Goal: Information Seeking & Learning: Learn about a topic

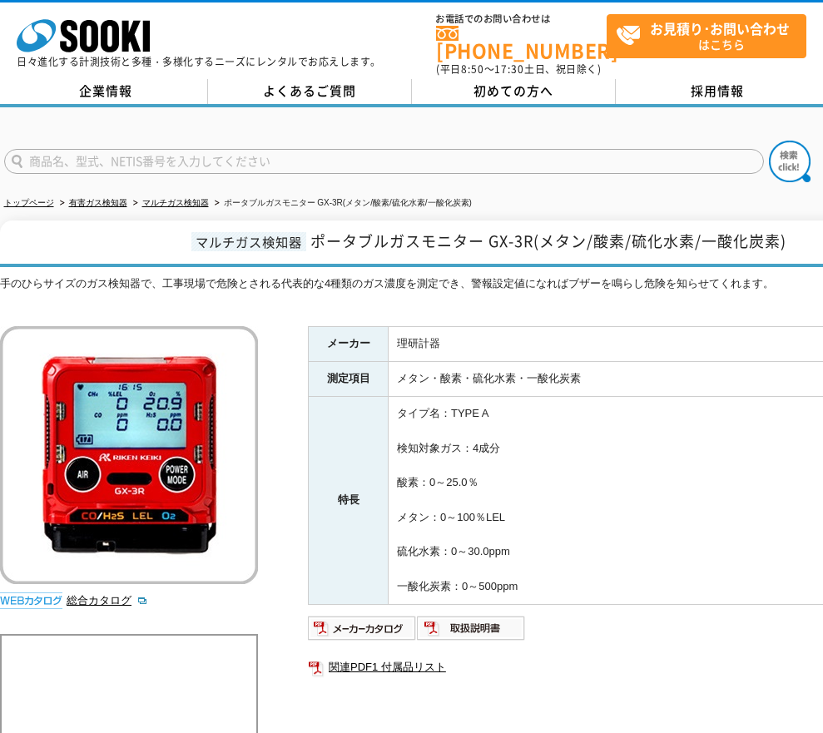
click at [595, 549] on td "タイプ名：TYPE A 検知対象ガス：4成分 酸素：0～25.0％ メタン：0～100％LEL 硫化水素：0～30.0ppm 一酸化炭素：0～500ppm" at bounding box center [680, 501] width 585 height 208
click at [582, 536] on td "タイプ名：TYPE A 検知対象ガス：4成分 酸素：0～25.0％ メタン：0～100％LEL 硫化水素：0～30.0ppm 一酸化炭素：0～500ppm" at bounding box center [680, 501] width 585 height 208
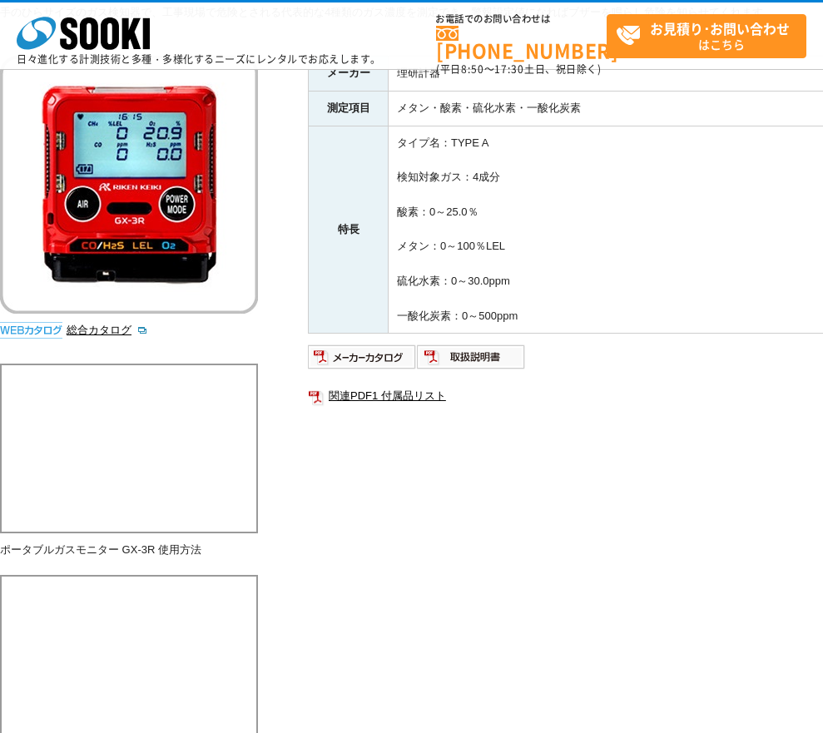
scroll to position [250, 0]
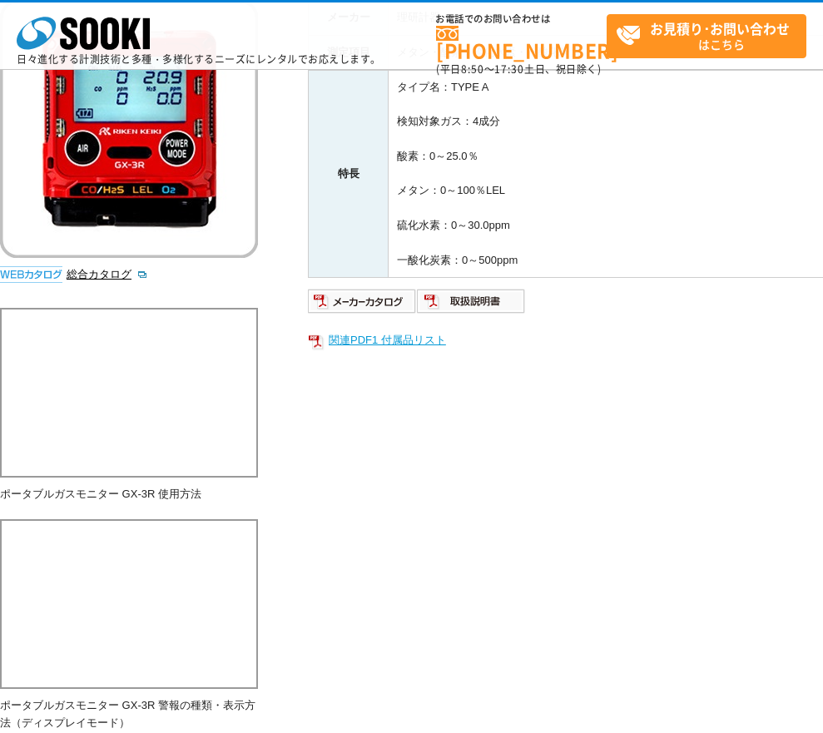
click at [423, 346] on link "関連PDF1 付属品リスト" at bounding box center [640, 340] width 665 height 22
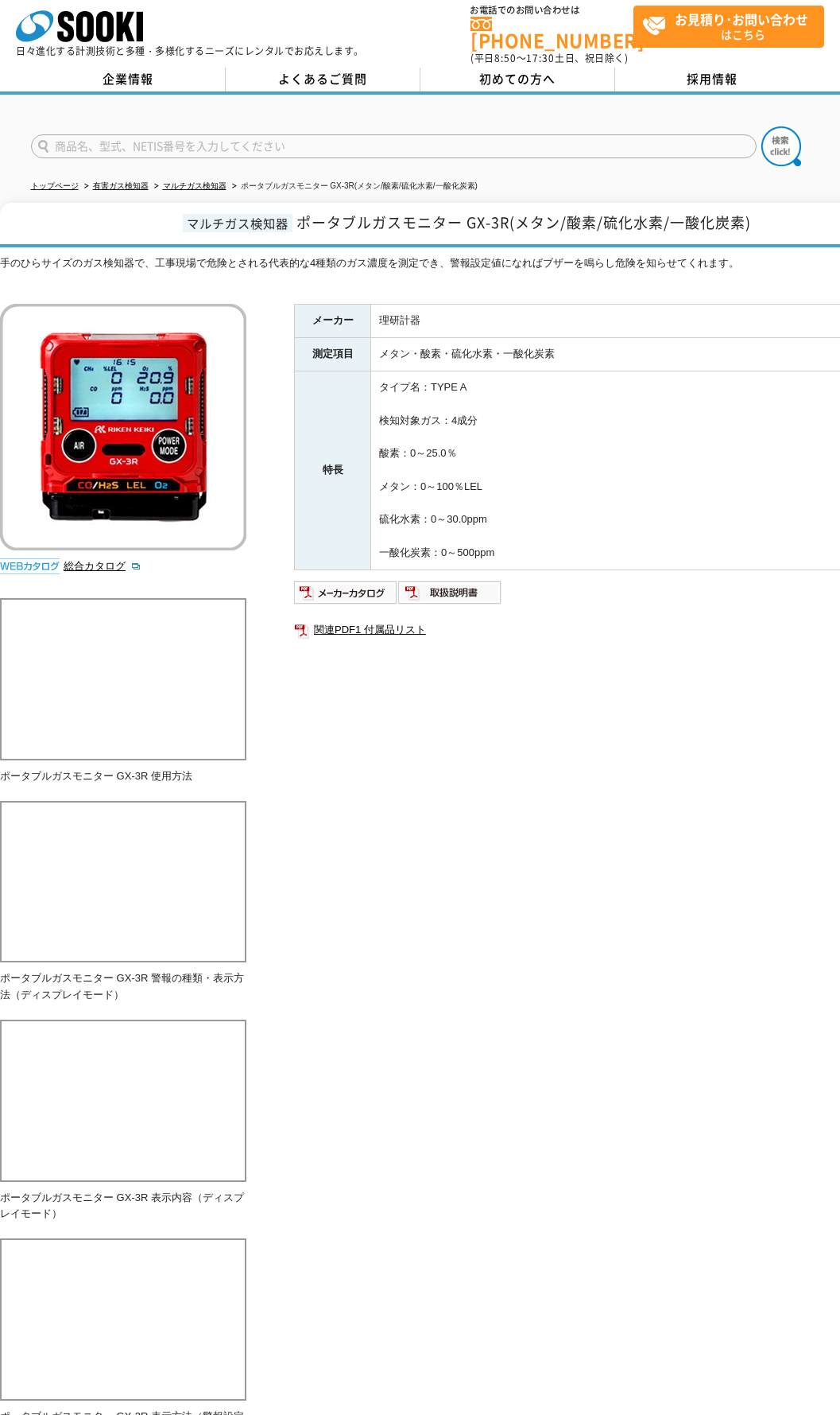
scroll to position [0, 0]
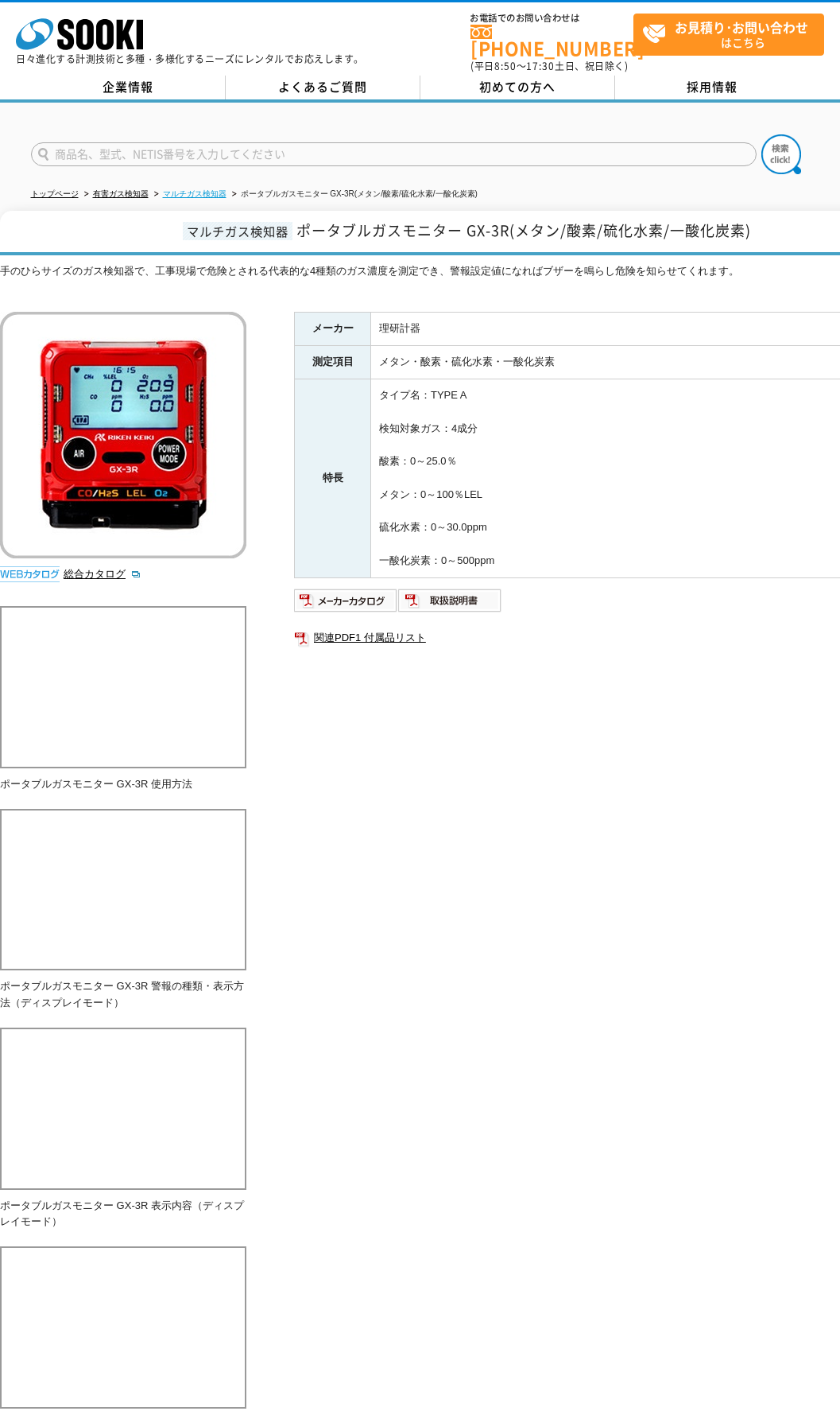
click at [218, 189] on link "マルチガス検知器" at bounding box center [194, 193] width 64 height 9
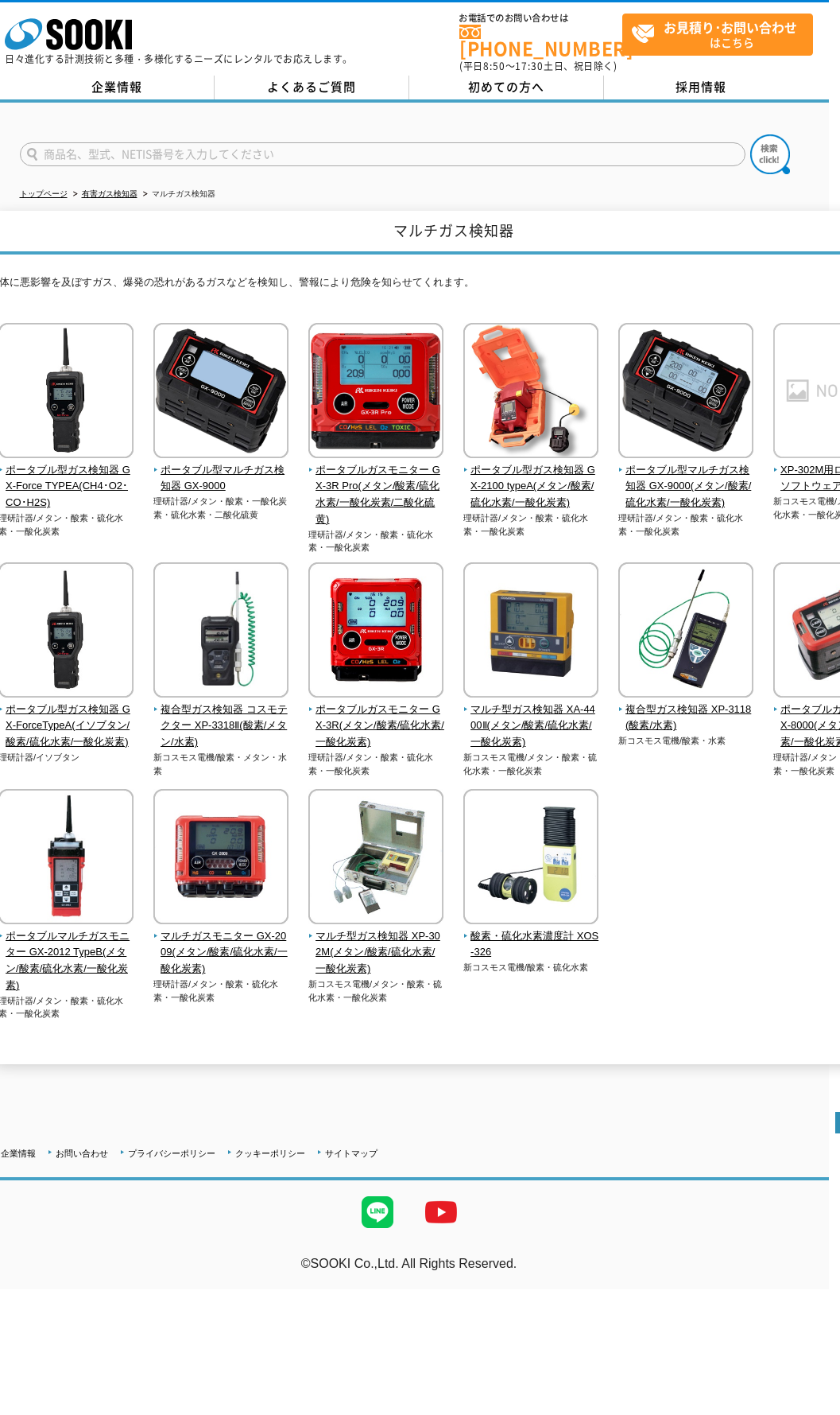
scroll to position [0, 90]
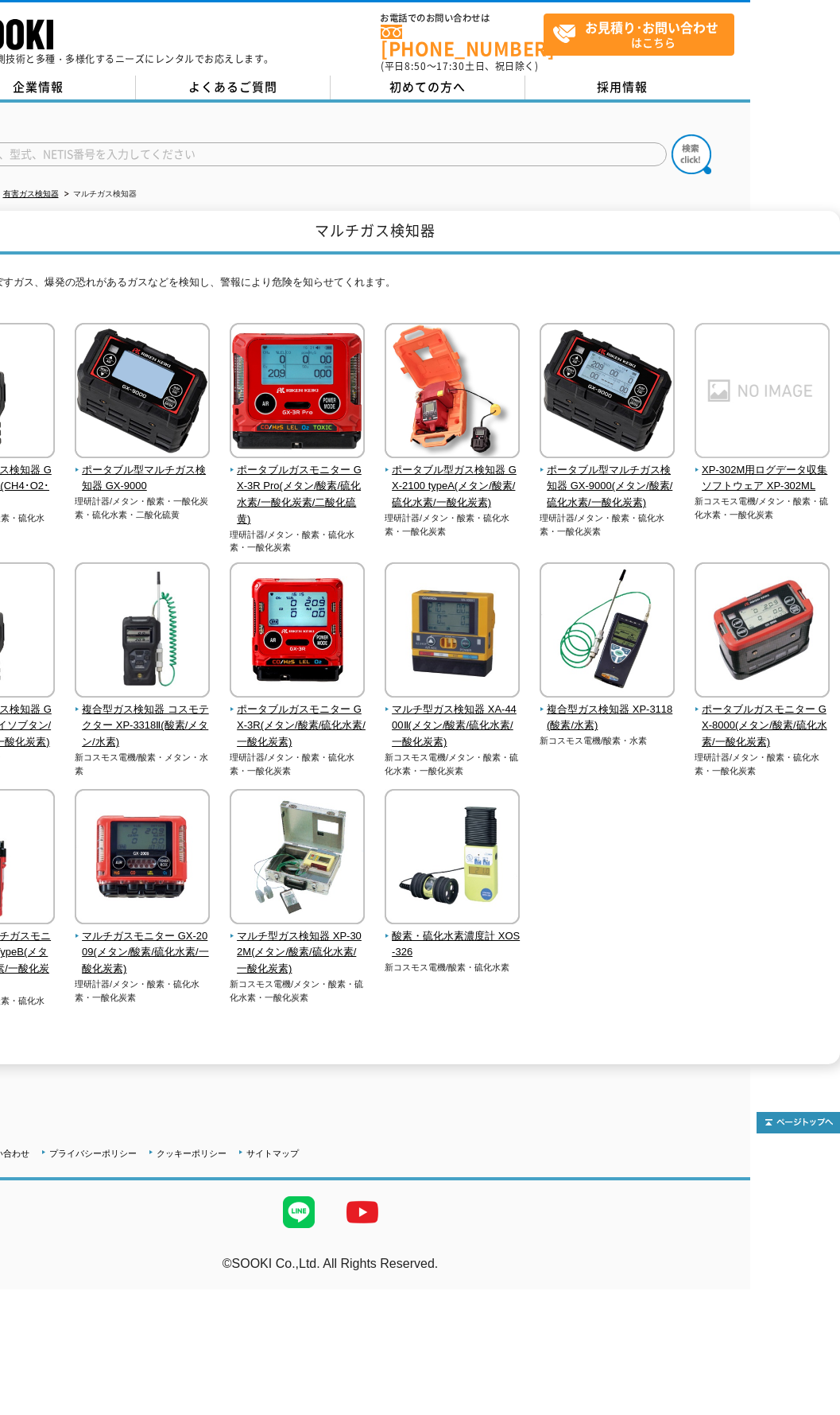
drag, startPoint x: 673, startPoint y: 951, endPoint x: 723, endPoint y: 952, distance: 50.0
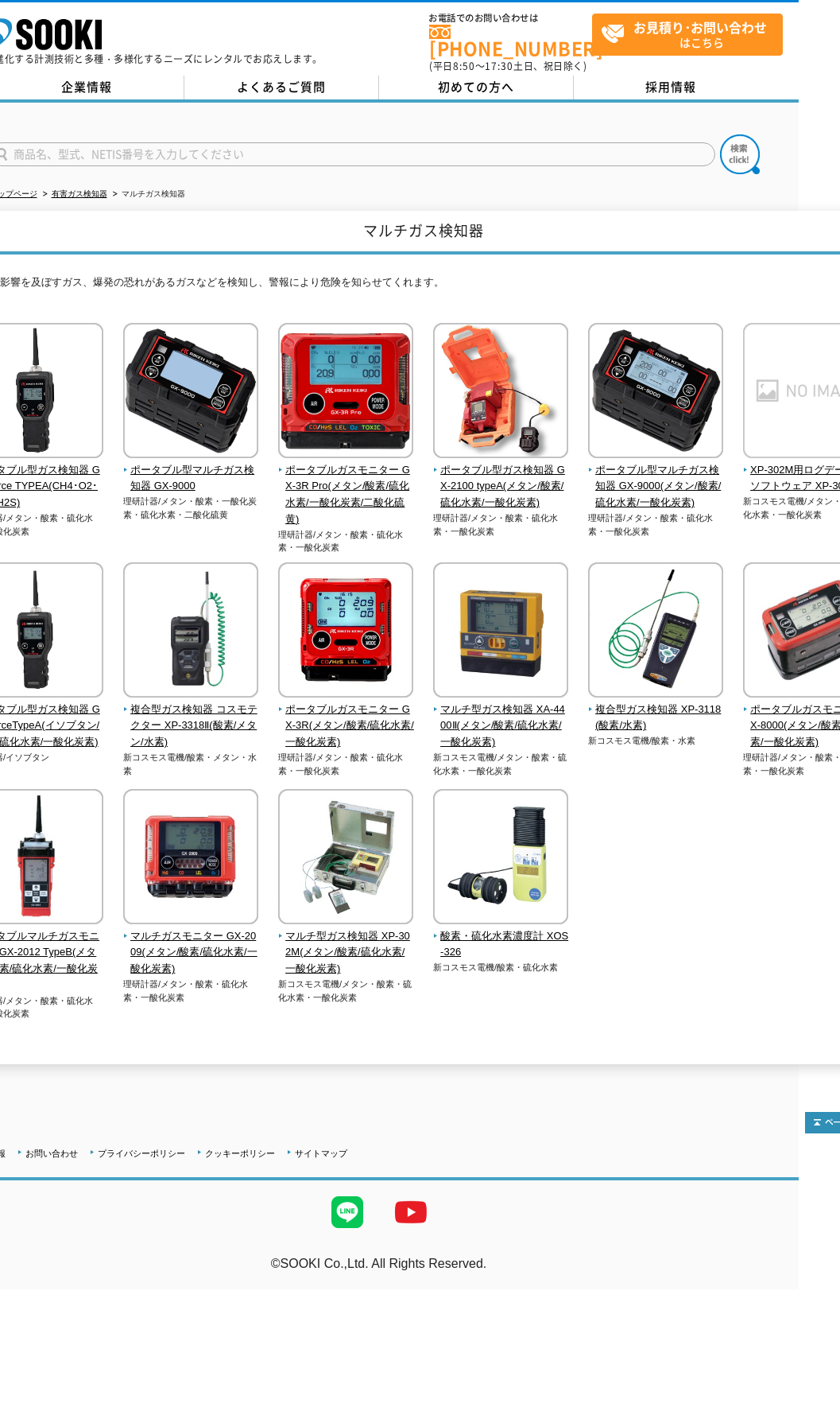
scroll to position [0, 19]
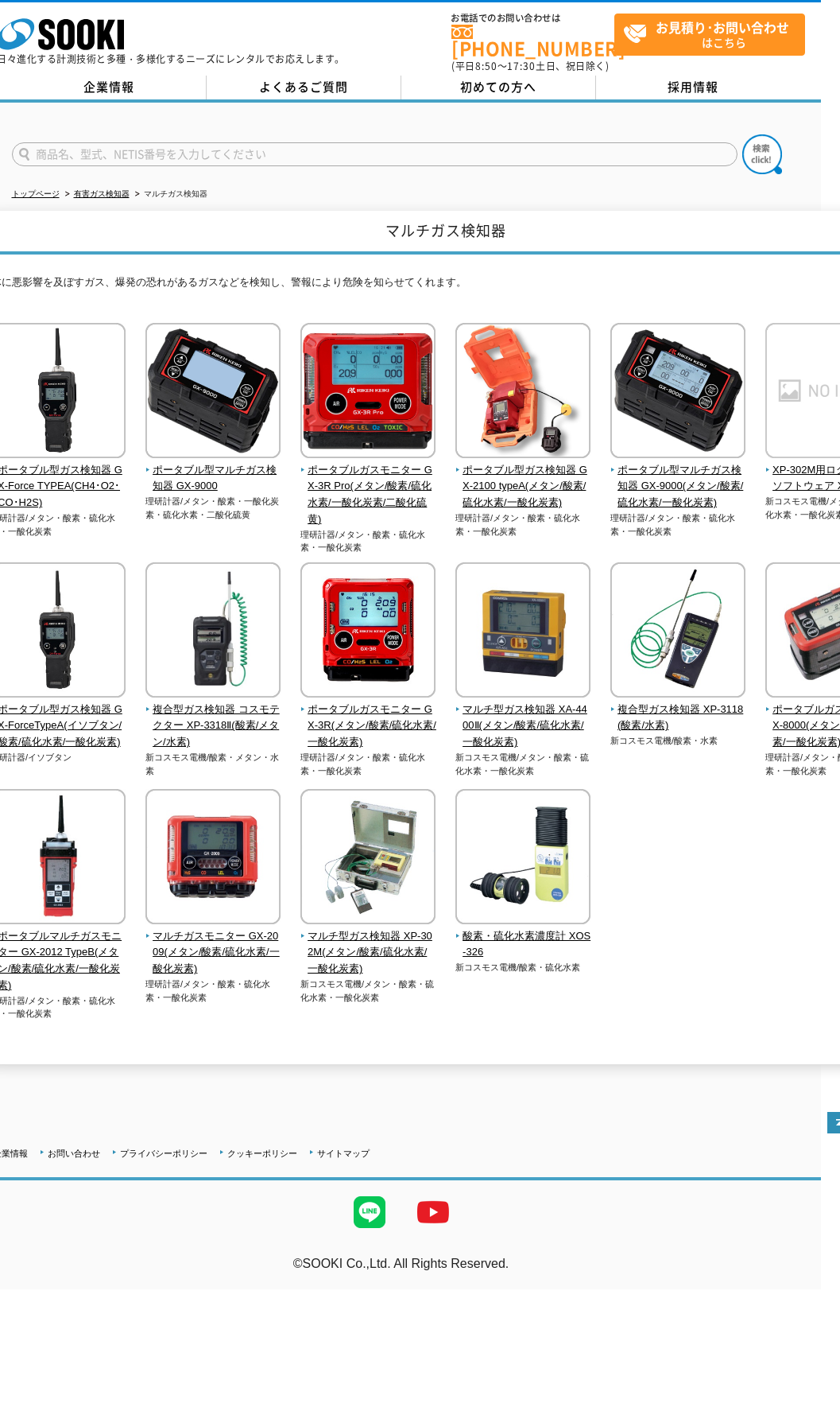
drag, startPoint x: 729, startPoint y: 930, endPoint x: 700, endPoint y: 931, distance: 29.0
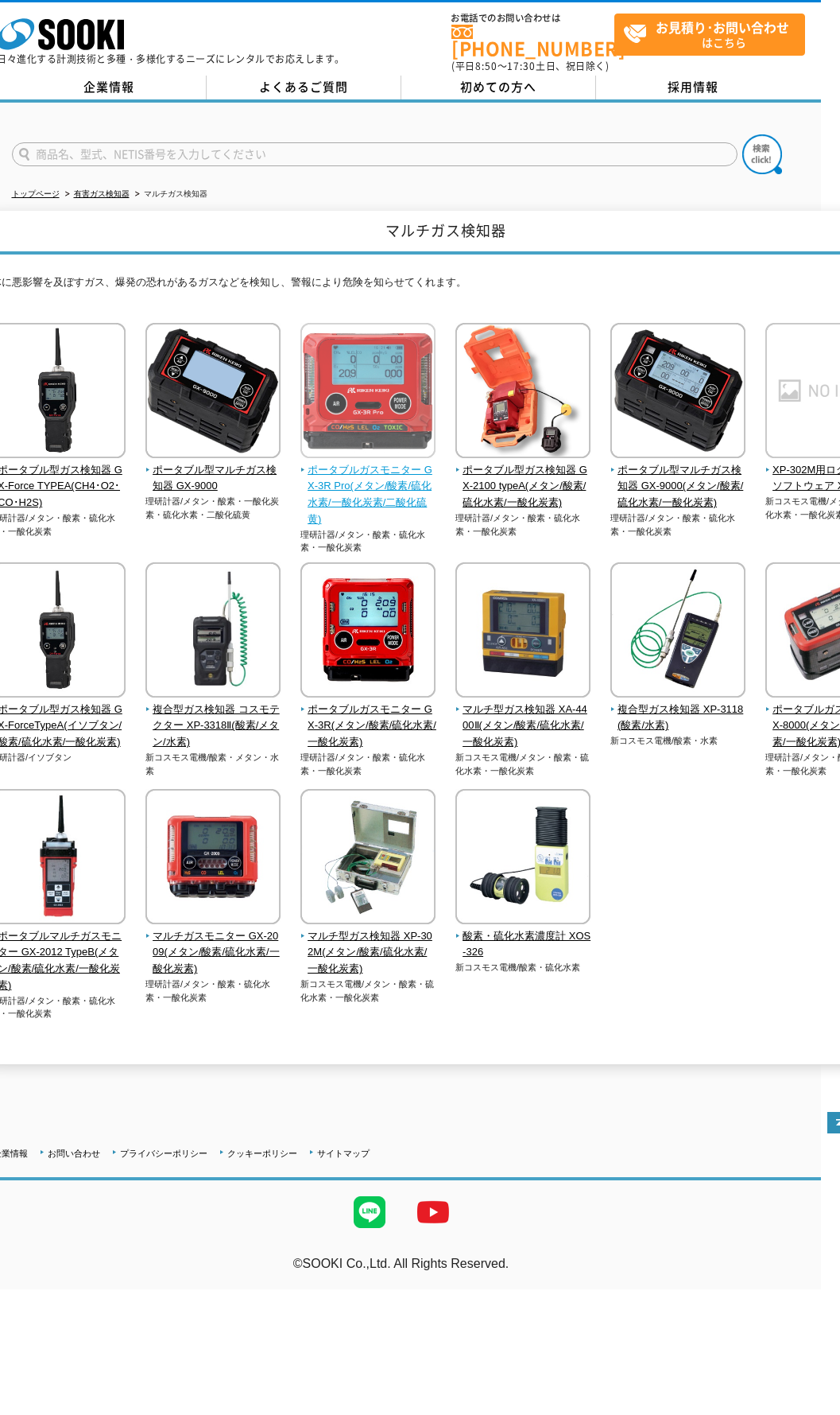
click at [376, 475] on span "ポータブルガスモニター GX-3R Pro(メタン/酸素/硫化水素/一酸化炭素/二酸化硫黄)" at bounding box center [368, 494] width 136 height 66
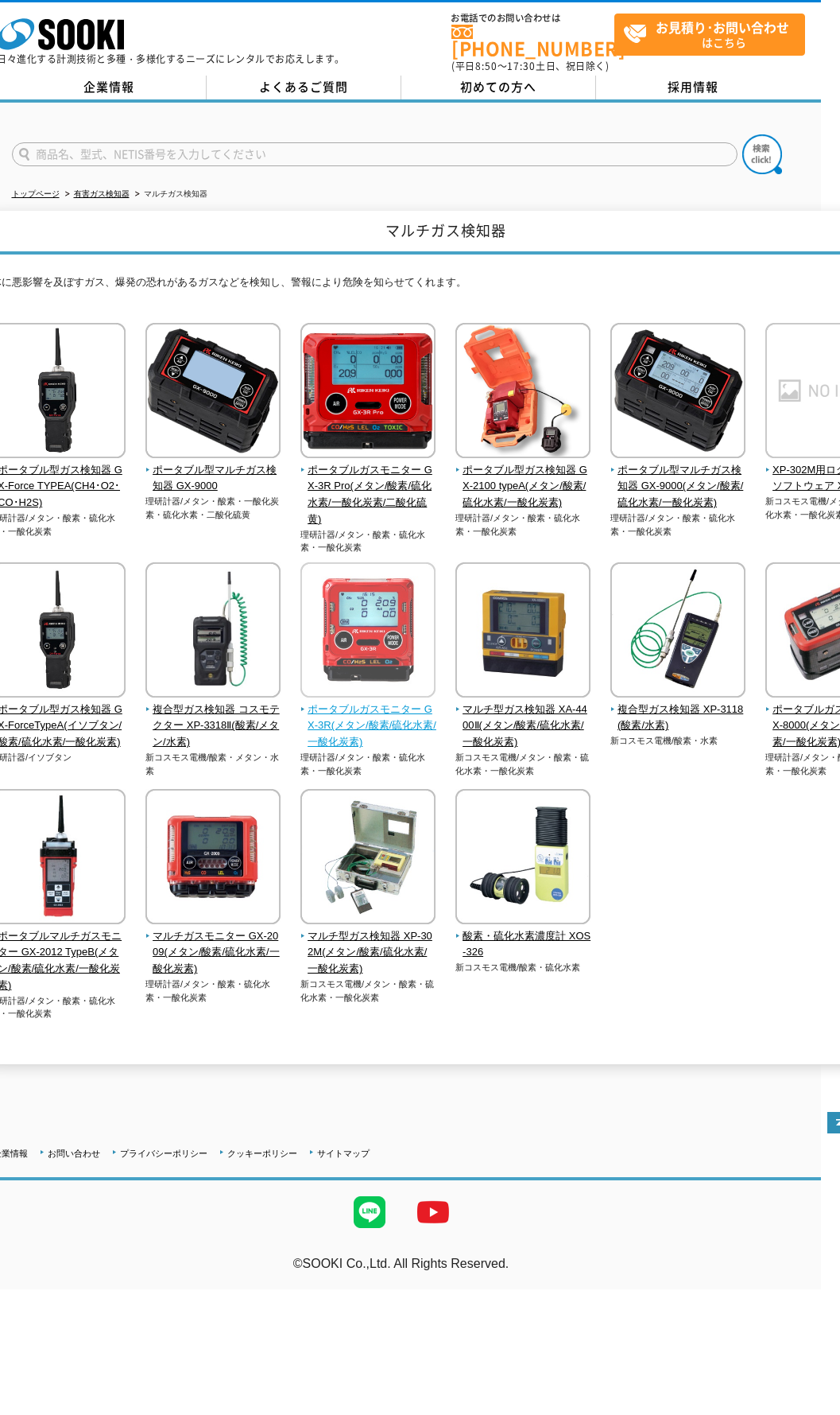
click at [395, 709] on span "ポータブルガスモニター GX-3R(メタン/酸素/硫化水素/一酸化炭素)" at bounding box center [368, 727] width 136 height 50
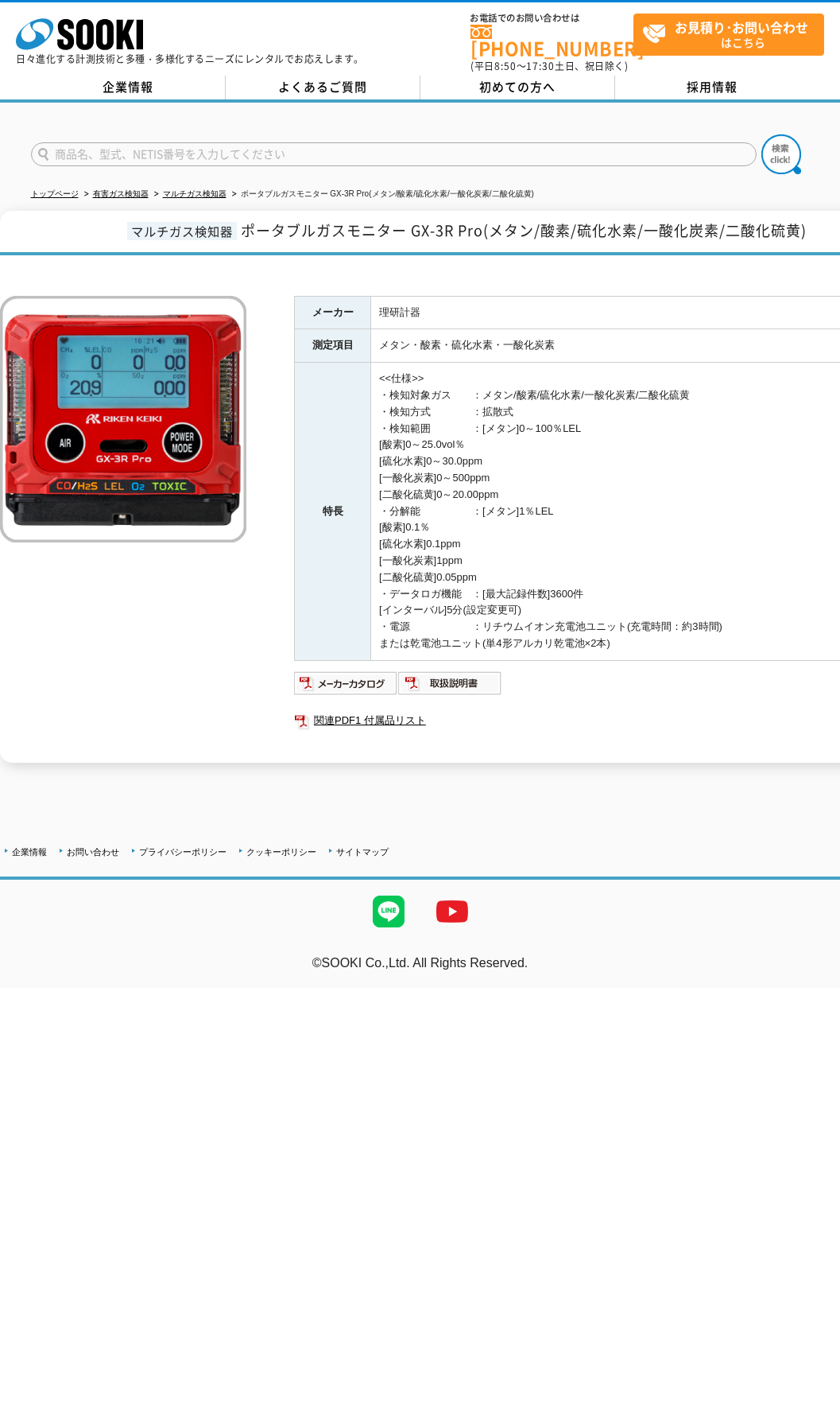
drag, startPoint x: 484, startPoint y: 556, endPoint x: 278, endPoint y: 529, distance: 207.8
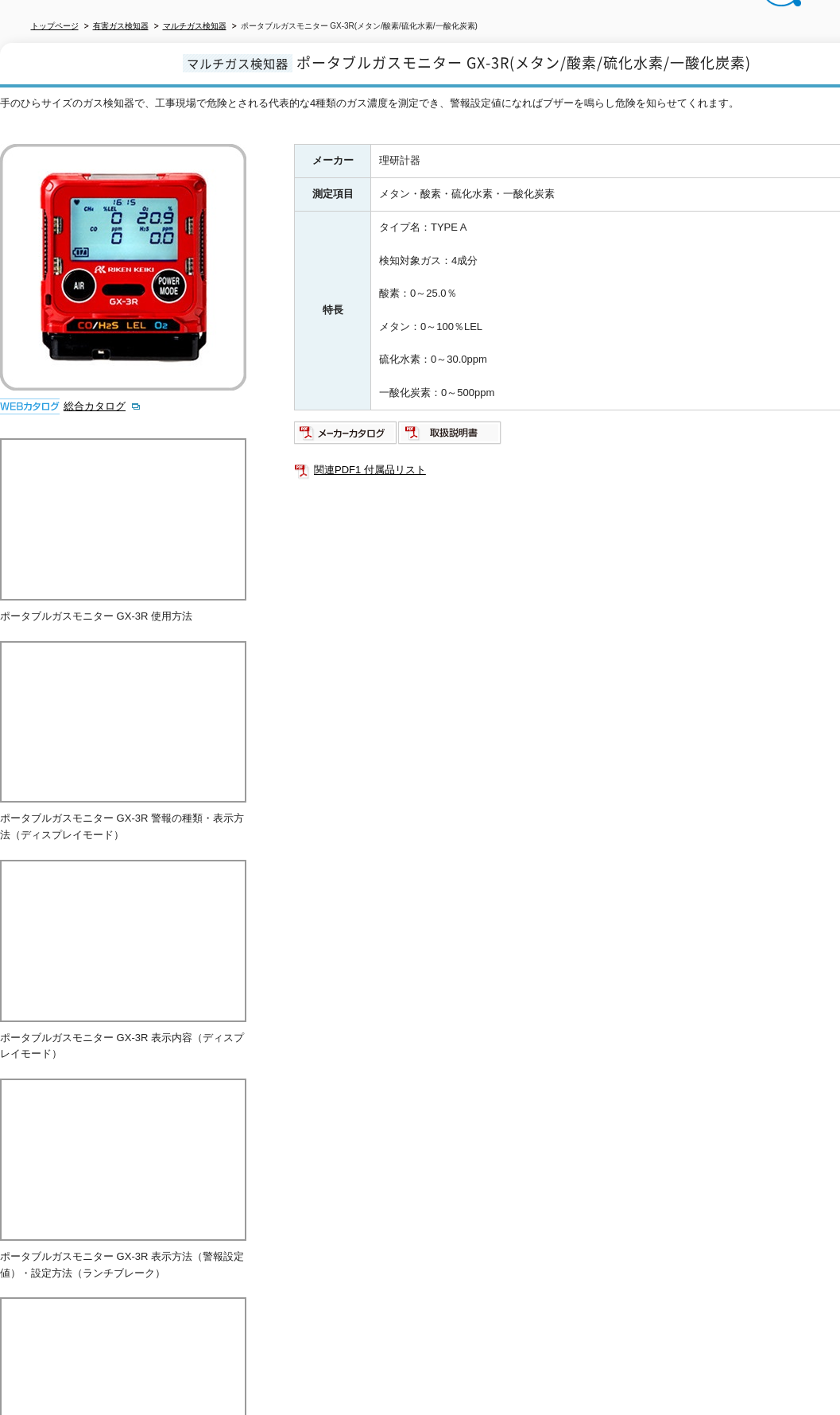
scroll to position [398, 0]
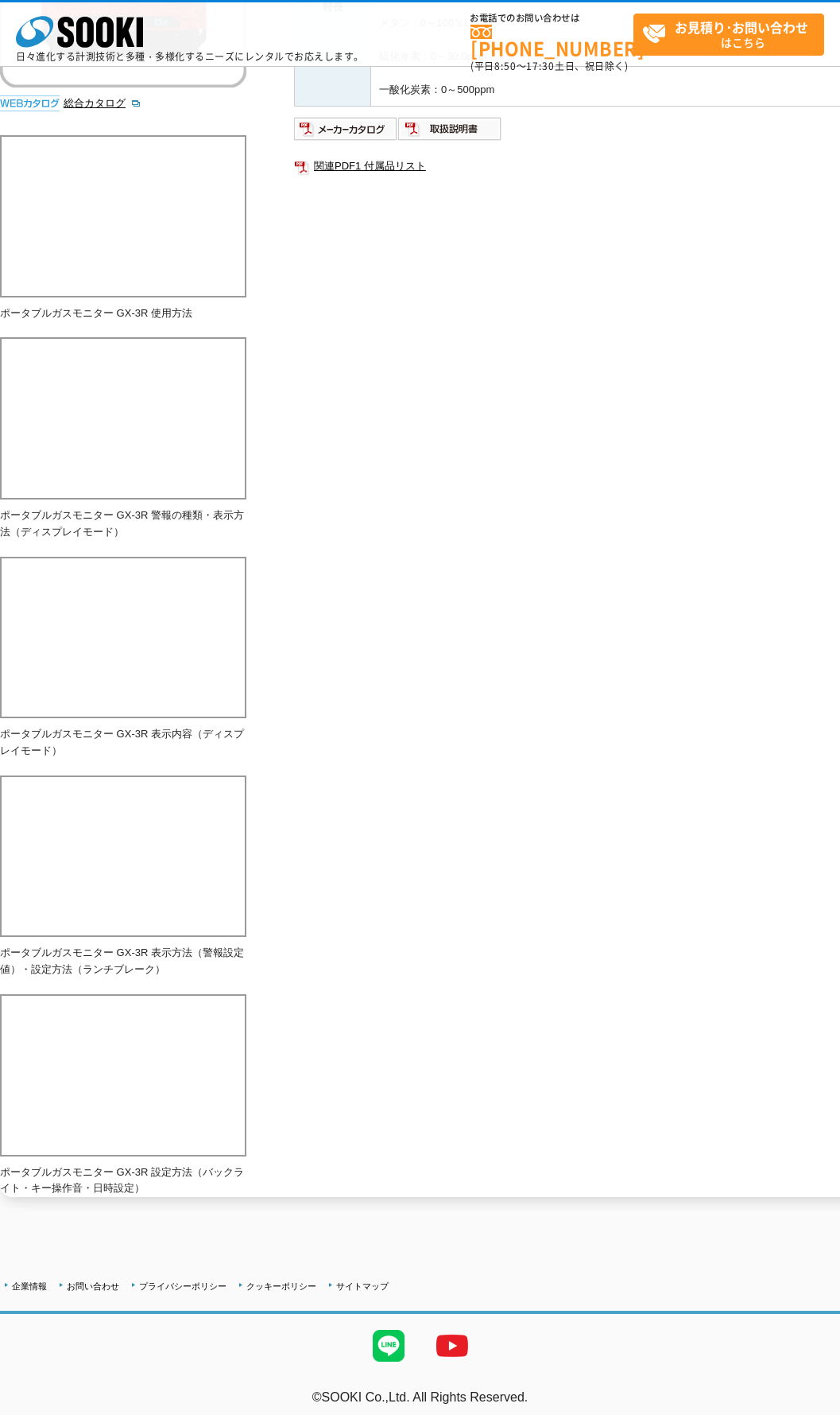
drag, startPoint x: 413, startPoint y: 713, endPoint x: 257, endPoint y: 695, distance: 157.0
drag, startPoint x: 342, startPoint y: 725, endPoint x: 346, endPoint y: 710, distance: 15.5
click at [344, 717] on div "手のひらサイズのガス検知器で、工事現場で危険とされる代表的な4種類のガス濃度を測定でき、警報設定値になればブザーを鳴らし危険を知らせてくれます。 総合カタログ…" at bounding box center [464, 494] width 930 height 1405
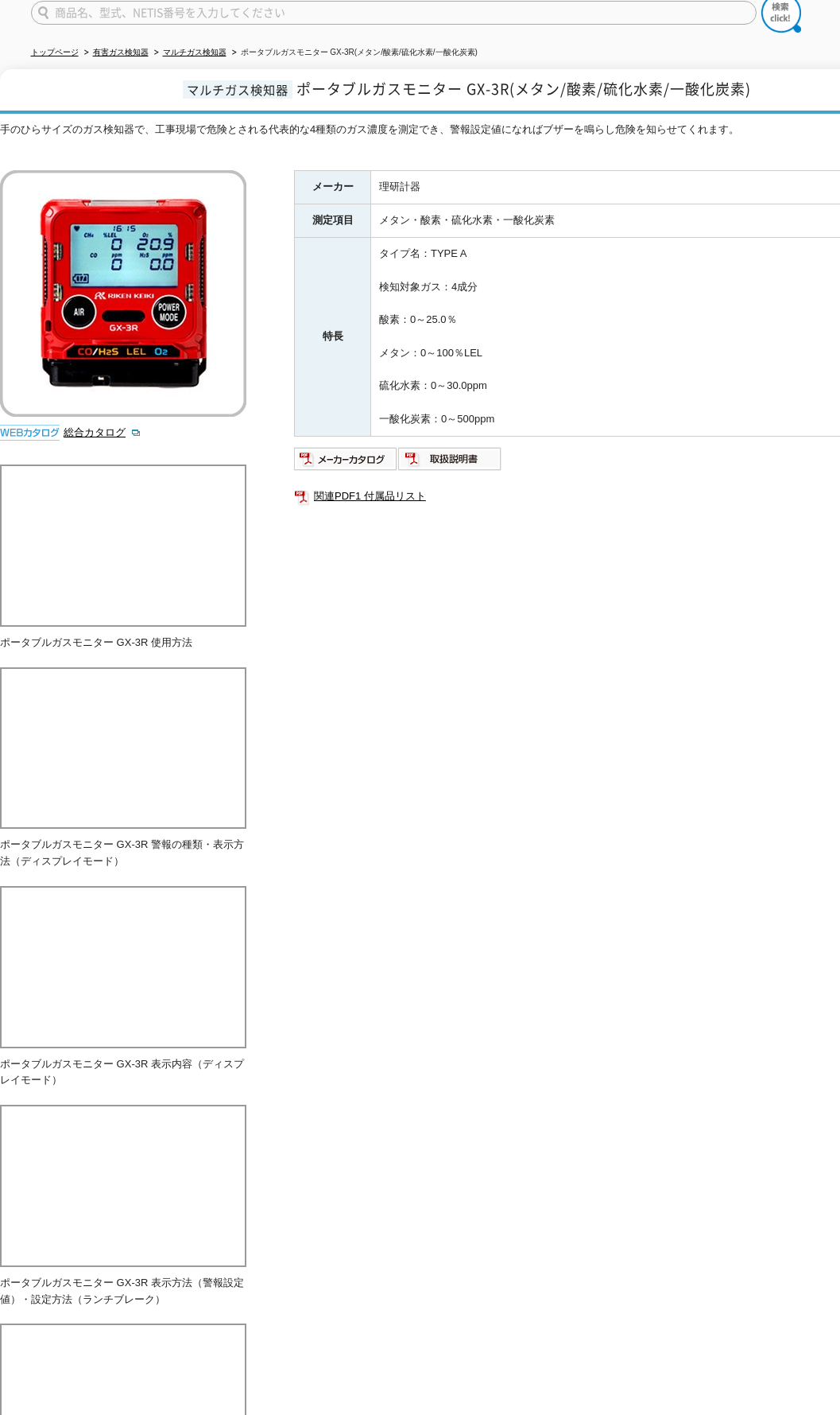
scroll to position [0, 0]
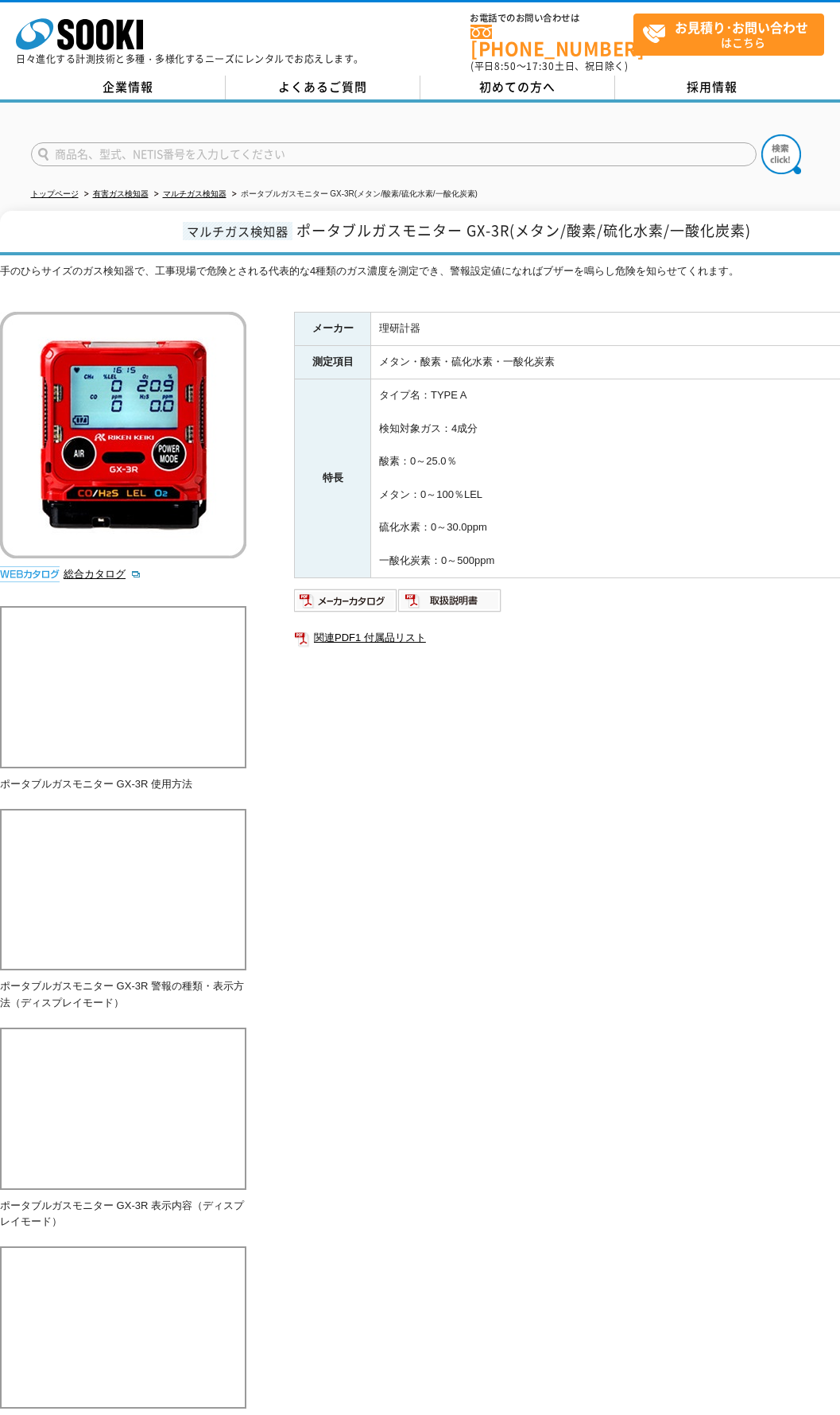
drag, startPoint x: 611, startPoint y: 522, endPoint x: 494, endPoint y: 525, distance: 117.0
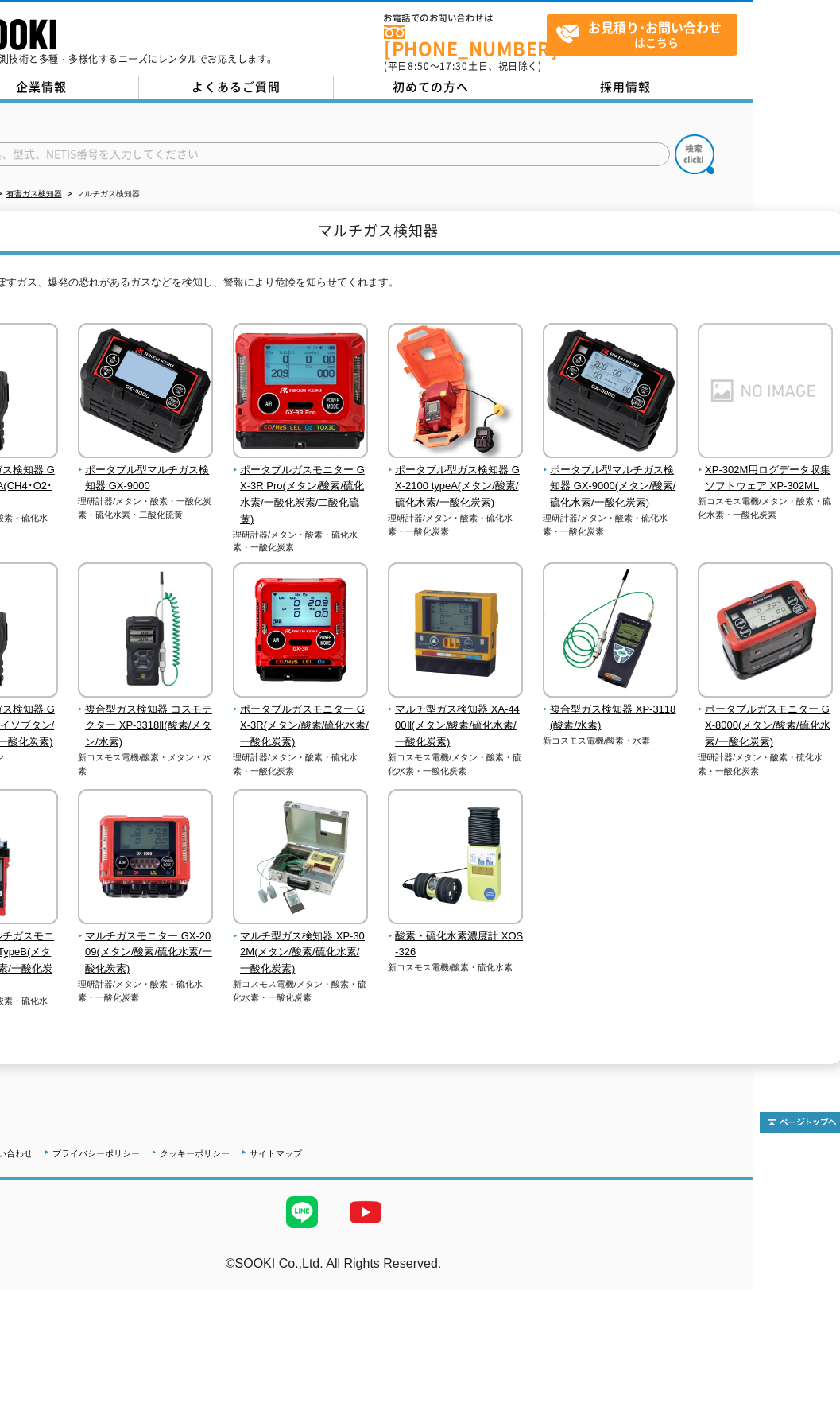
drag, startPoint x: 738, startPoint y: 816, endPoint x: 765, endPoint y: 812, distance: 27.3
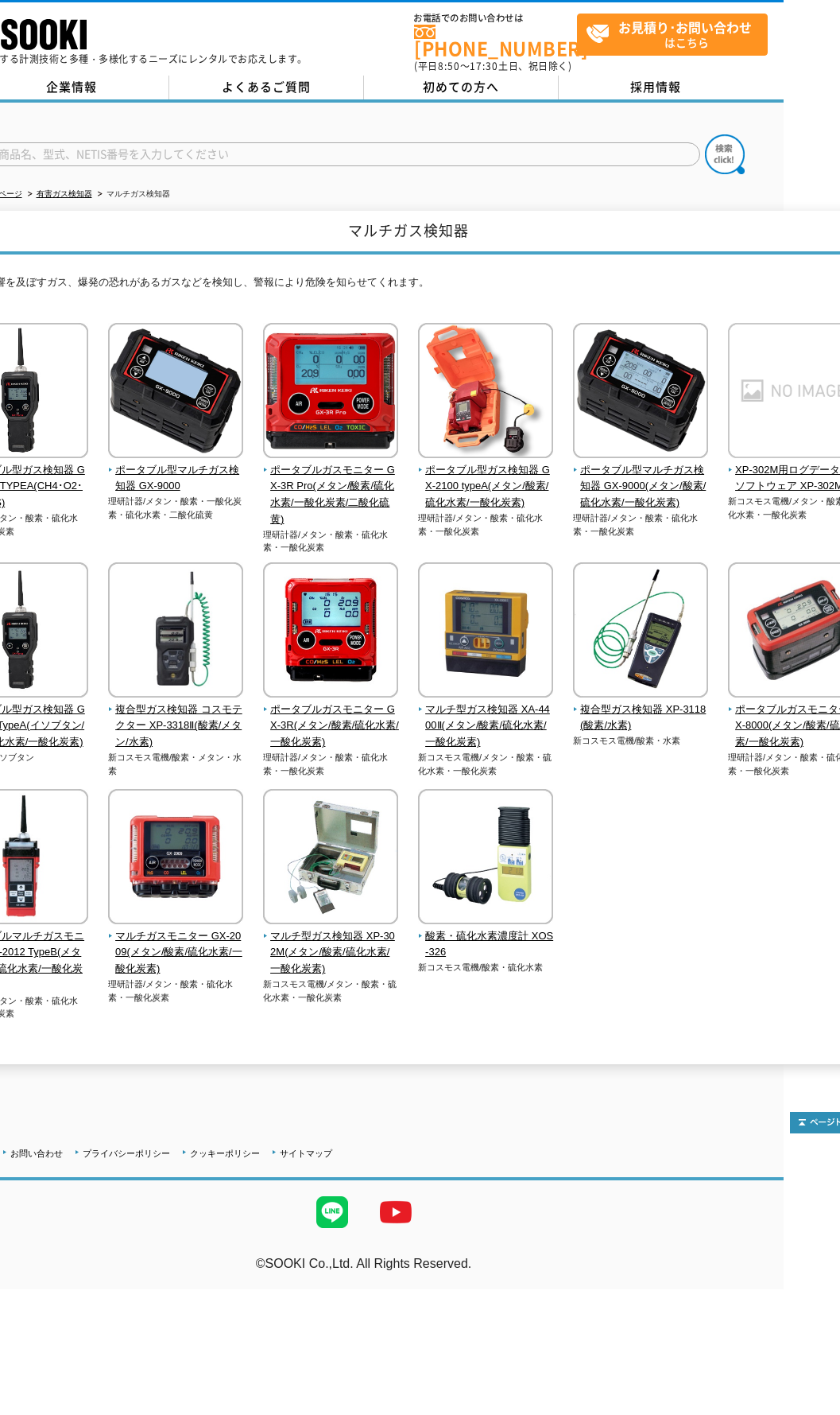
drag, startPoint x: 765, startPoint y: 810, endPoint x: 739, endPoint y: 806, distance: 26.3
